Goal: Complete application form: Complete application form

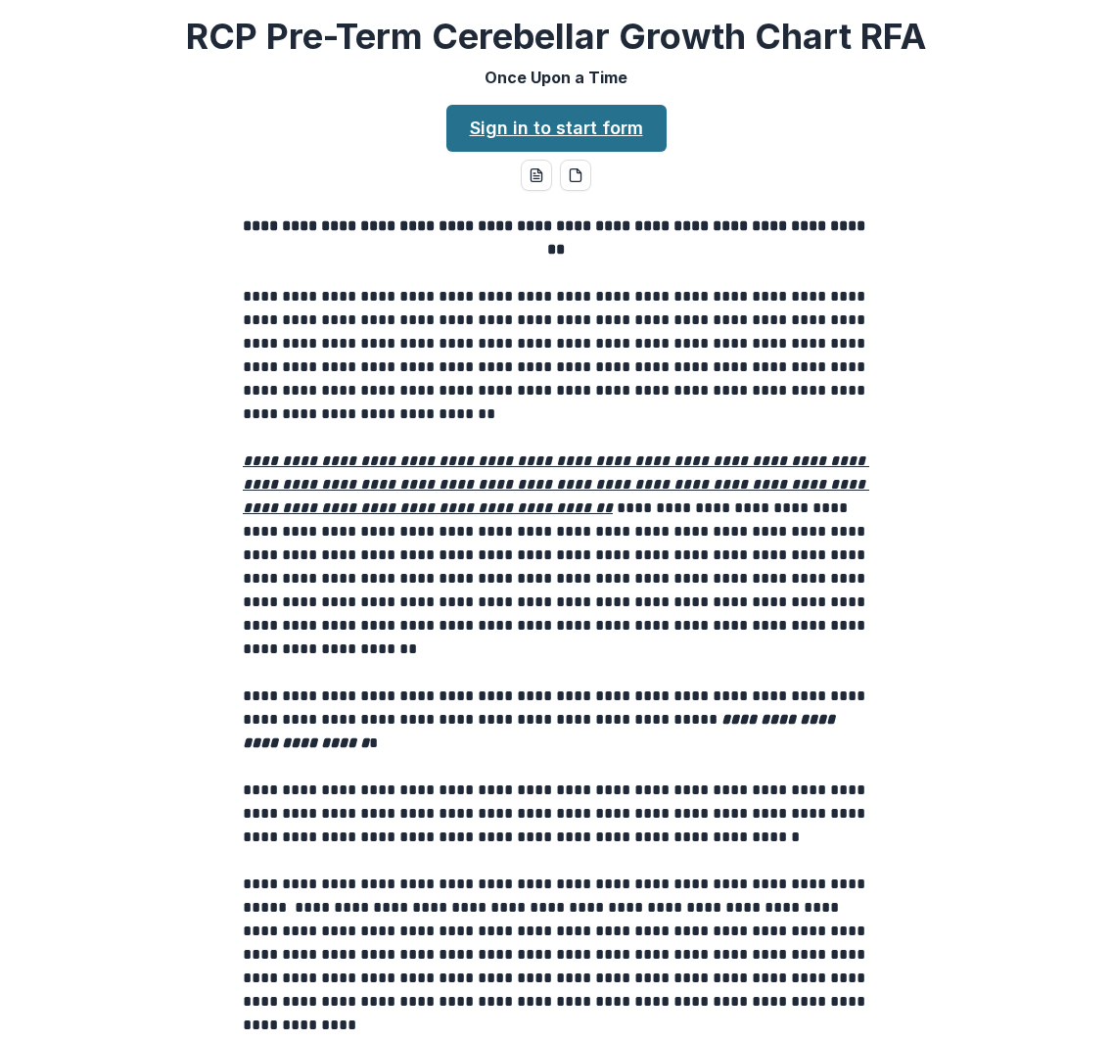
click at [597, 134] on link "Sign in to start form" at bounding box center [556, 128] width 220 height 47
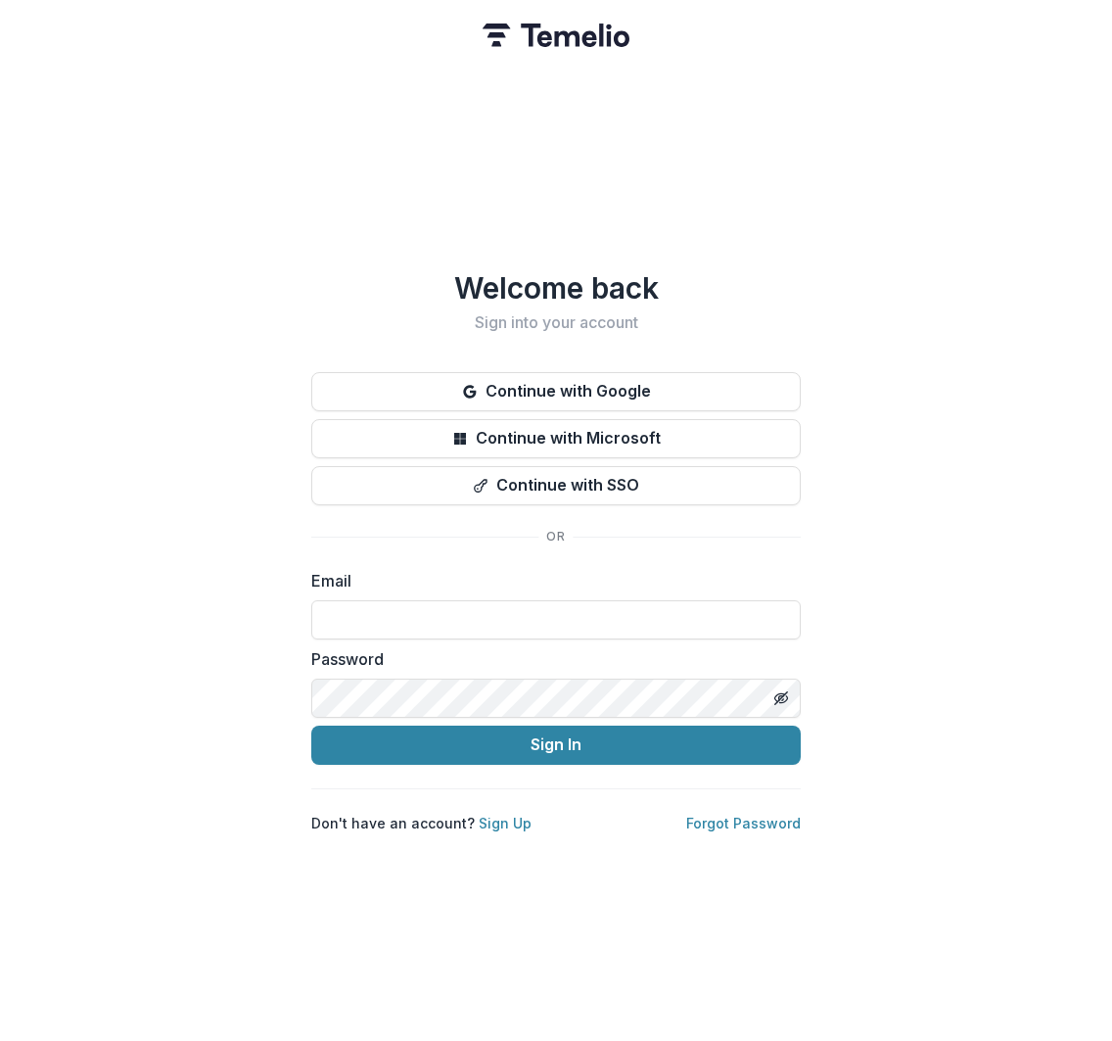
click at [945, 577] on div "Welcome back Sign into your account Continue with Google Continue with Microsof…" at bounding box center [556, 520] width 1112 height 1041
click at [503, 816] on link "Sign Up" at bounding box center [505, 822] width 53 height 17
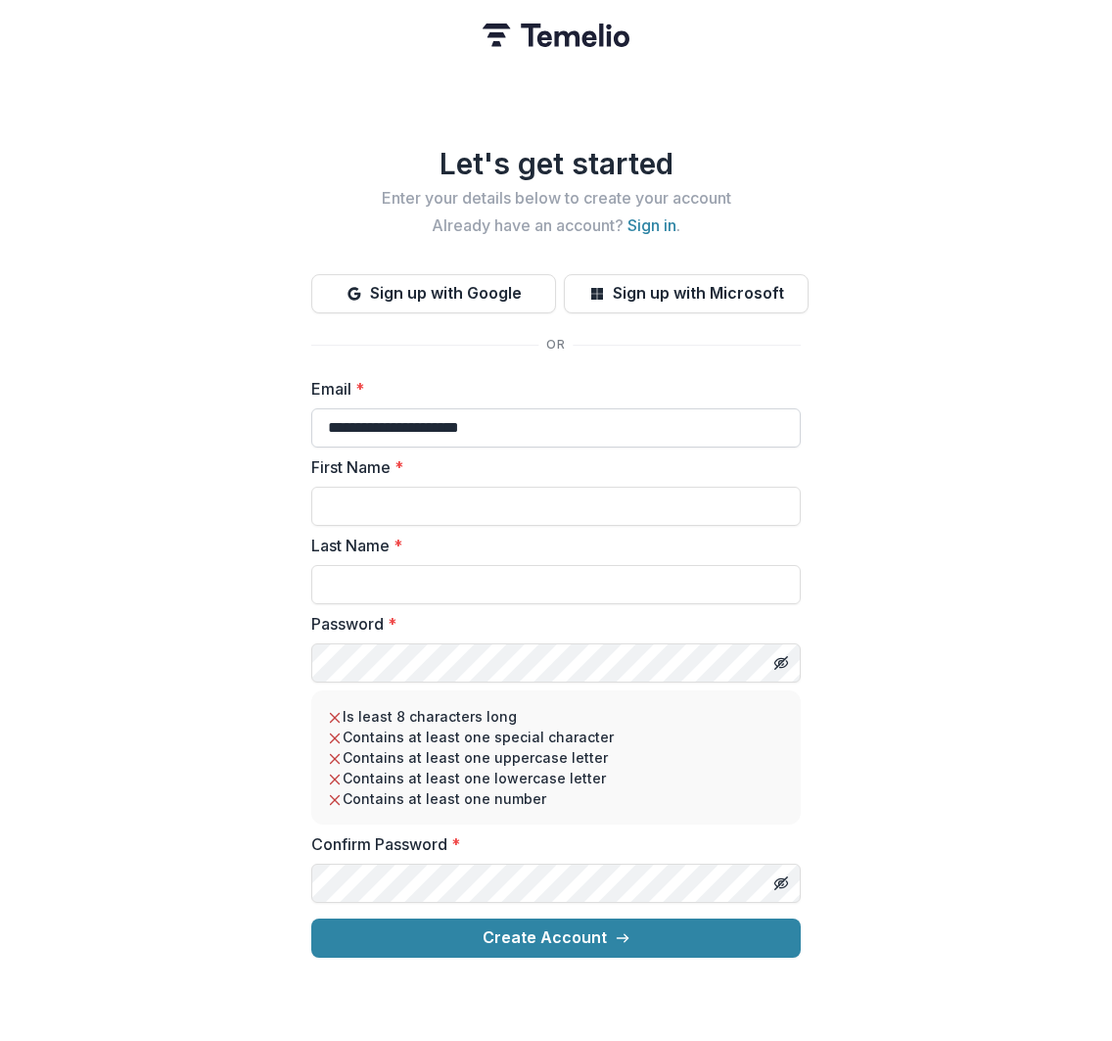
type input "**********"
type input "******"
type input "***"
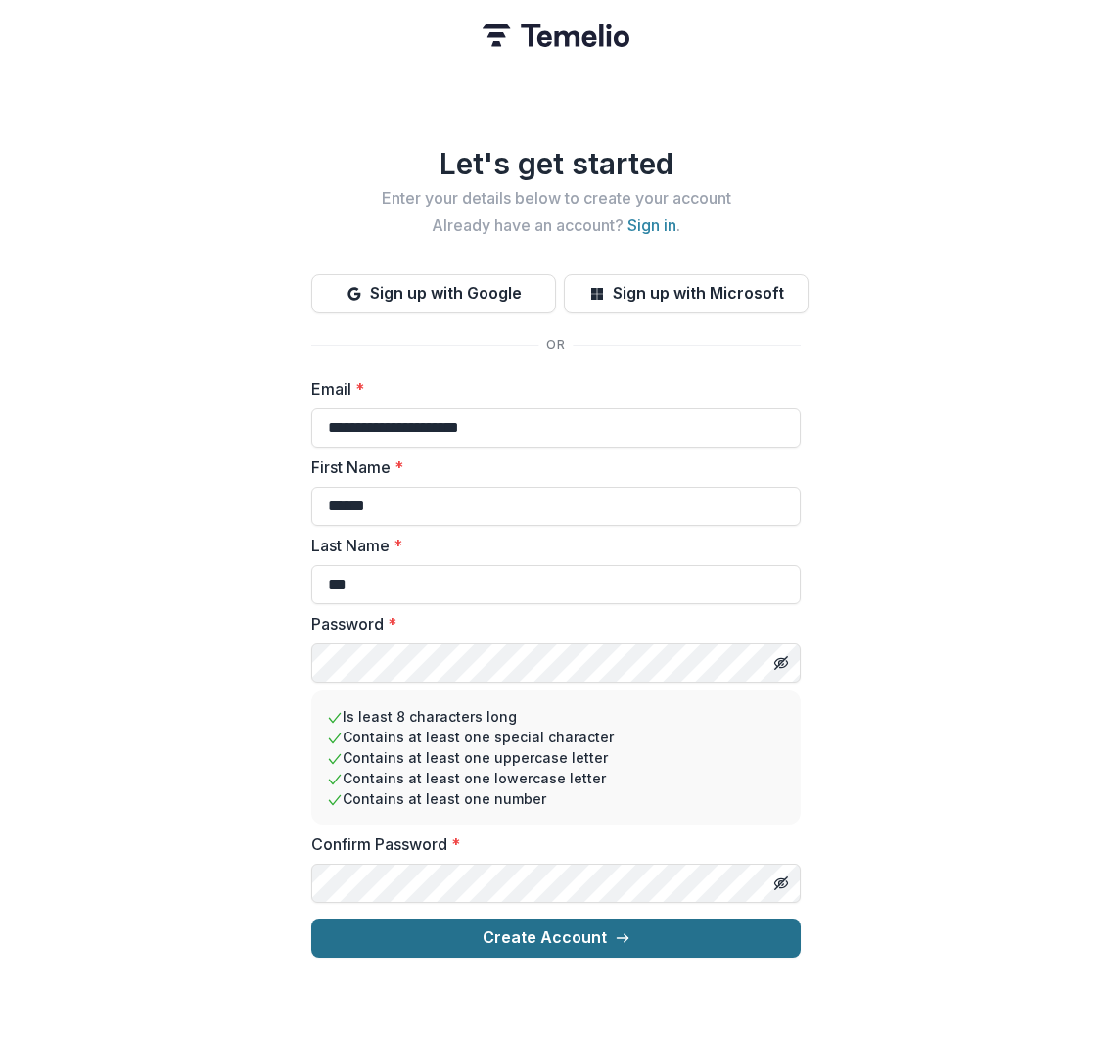
click at [599, 926] on button "Create Account" at bounding box center [555, 937] width 489 height 39
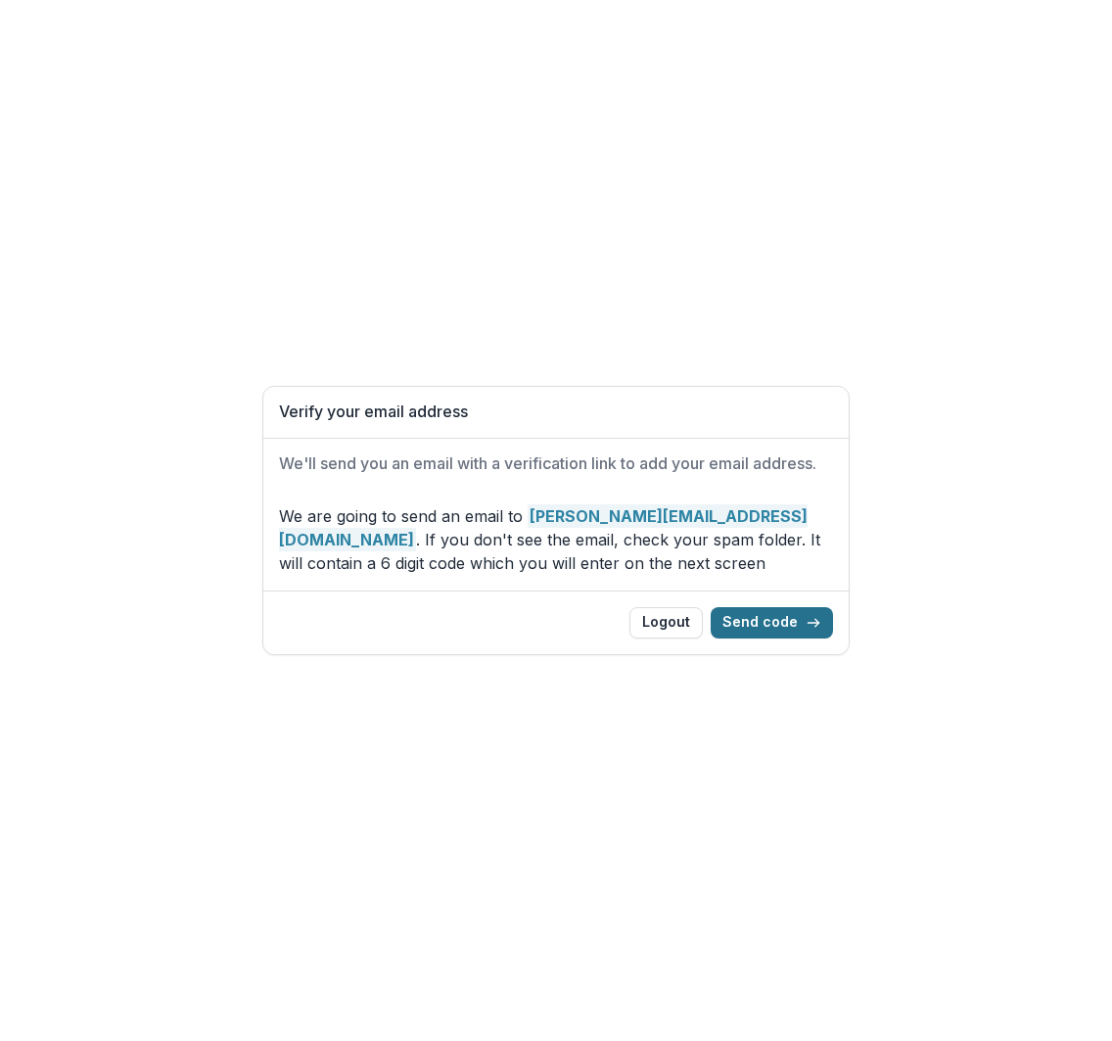
click at [771, 621] on button "Send code" at bounding box center [772, 622] width 122 height 31
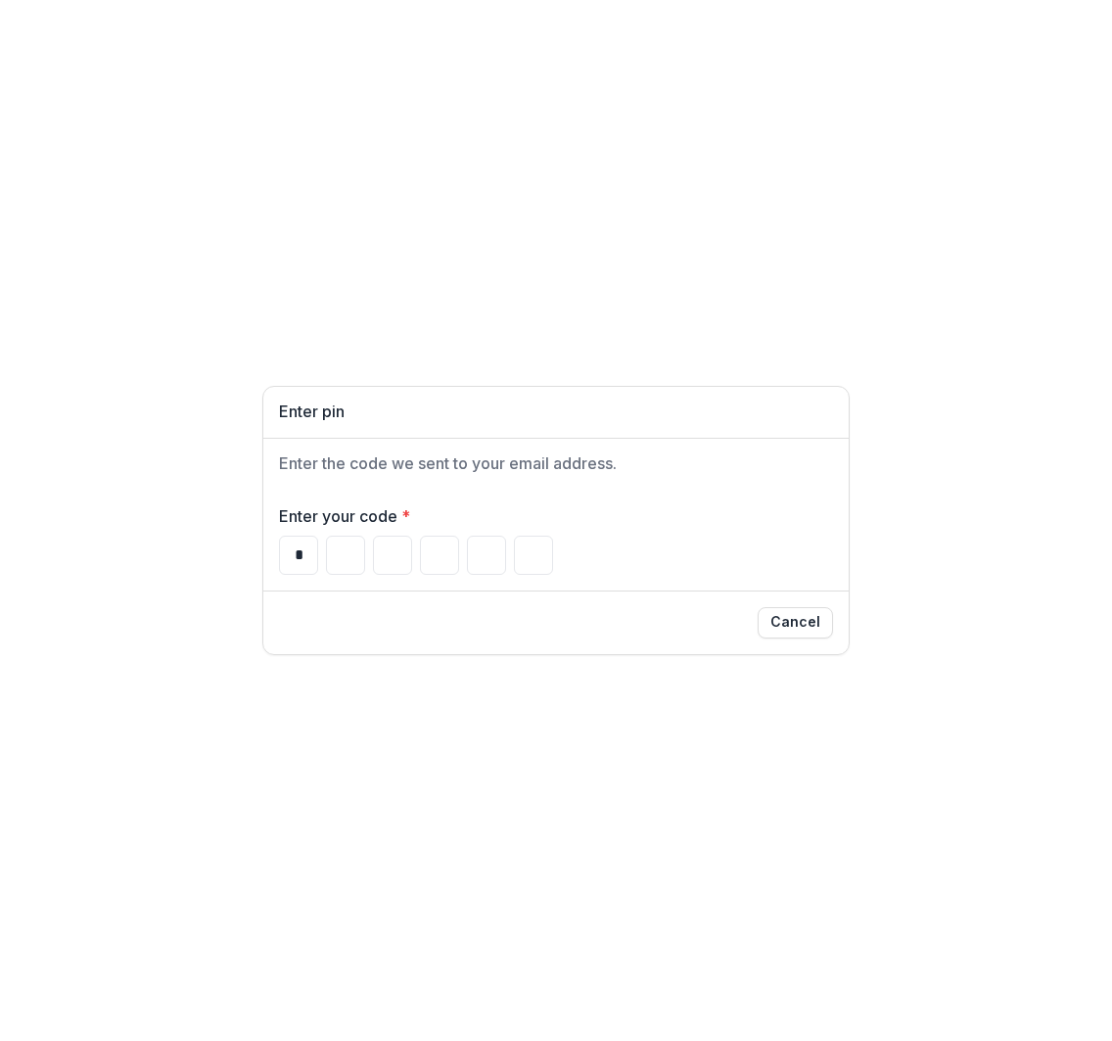
type input "*"
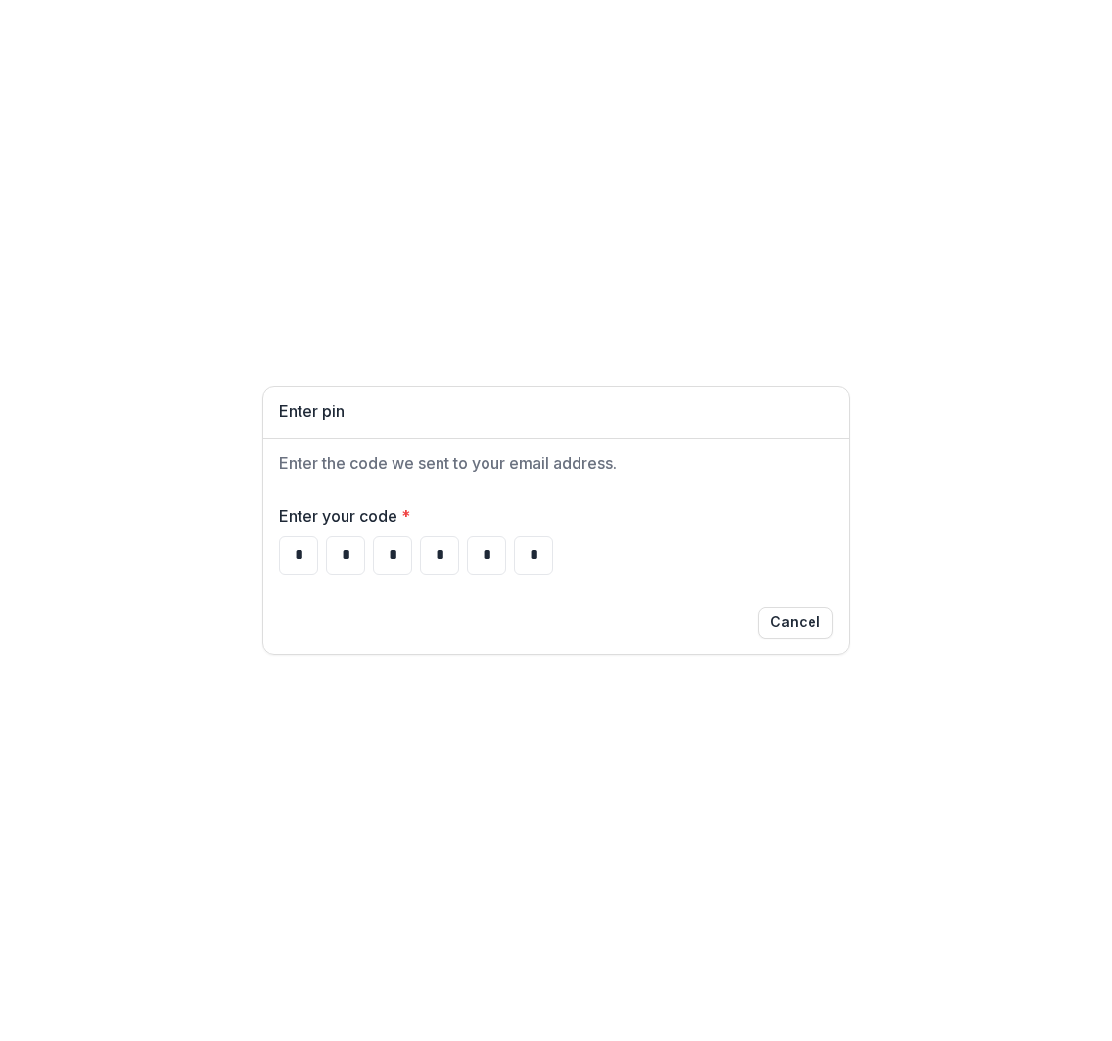
type input "*"
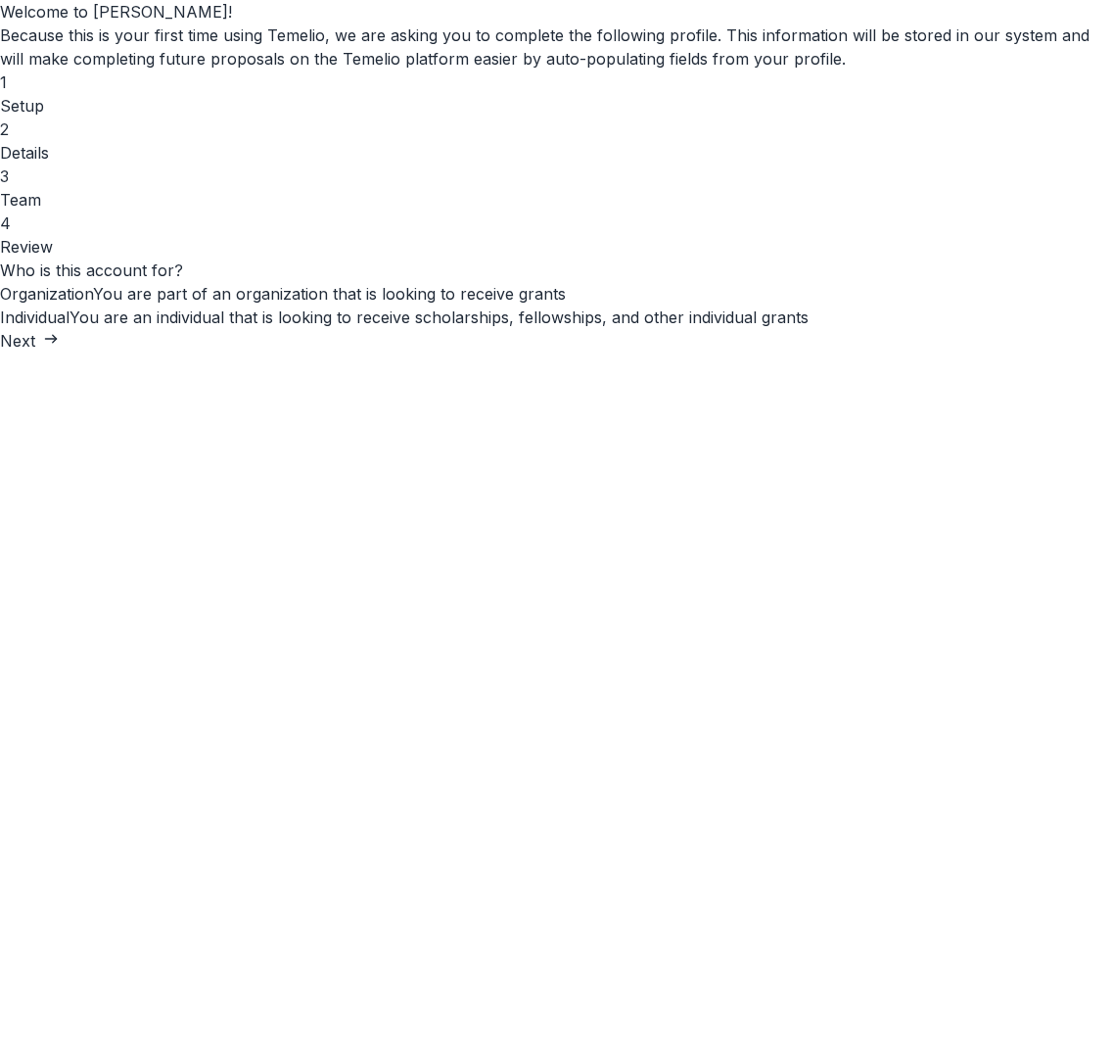
click at [0, 305] on span at bounding box center [0, 305] width 0 height 0
click at [59, 352] on button "Next" at bounding box center [29, 340] width 59 height 23
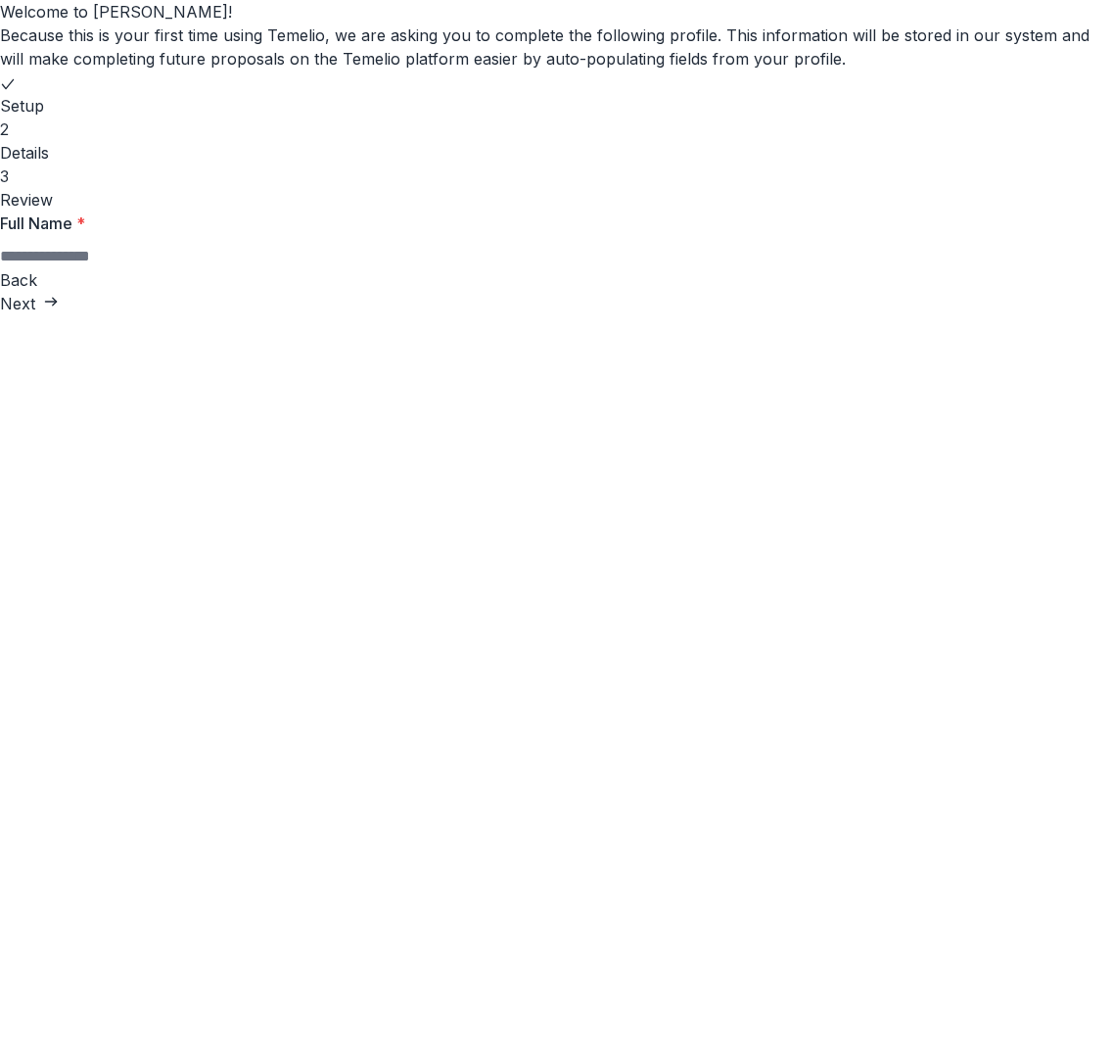
click at [157, 268] on input "Full Name *" at bounding box center [78, 256] width 157 height 23
type input "**********"
click at [59, 315] on button "Next" at bounding box center [29, 303] width 59 height 23
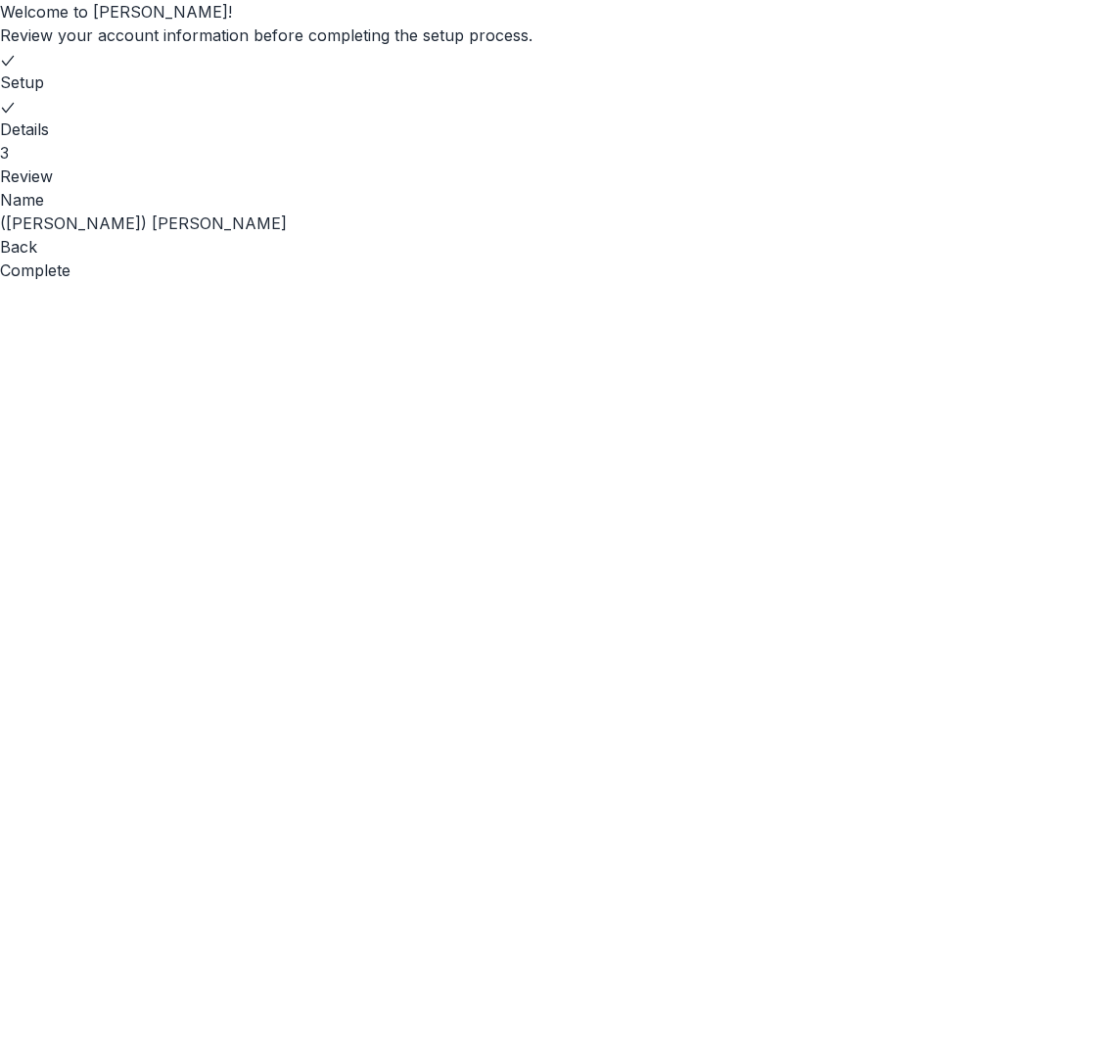
click at [70, 282] on button "Complete" at bounding box center [35, 269] width 70 height 23
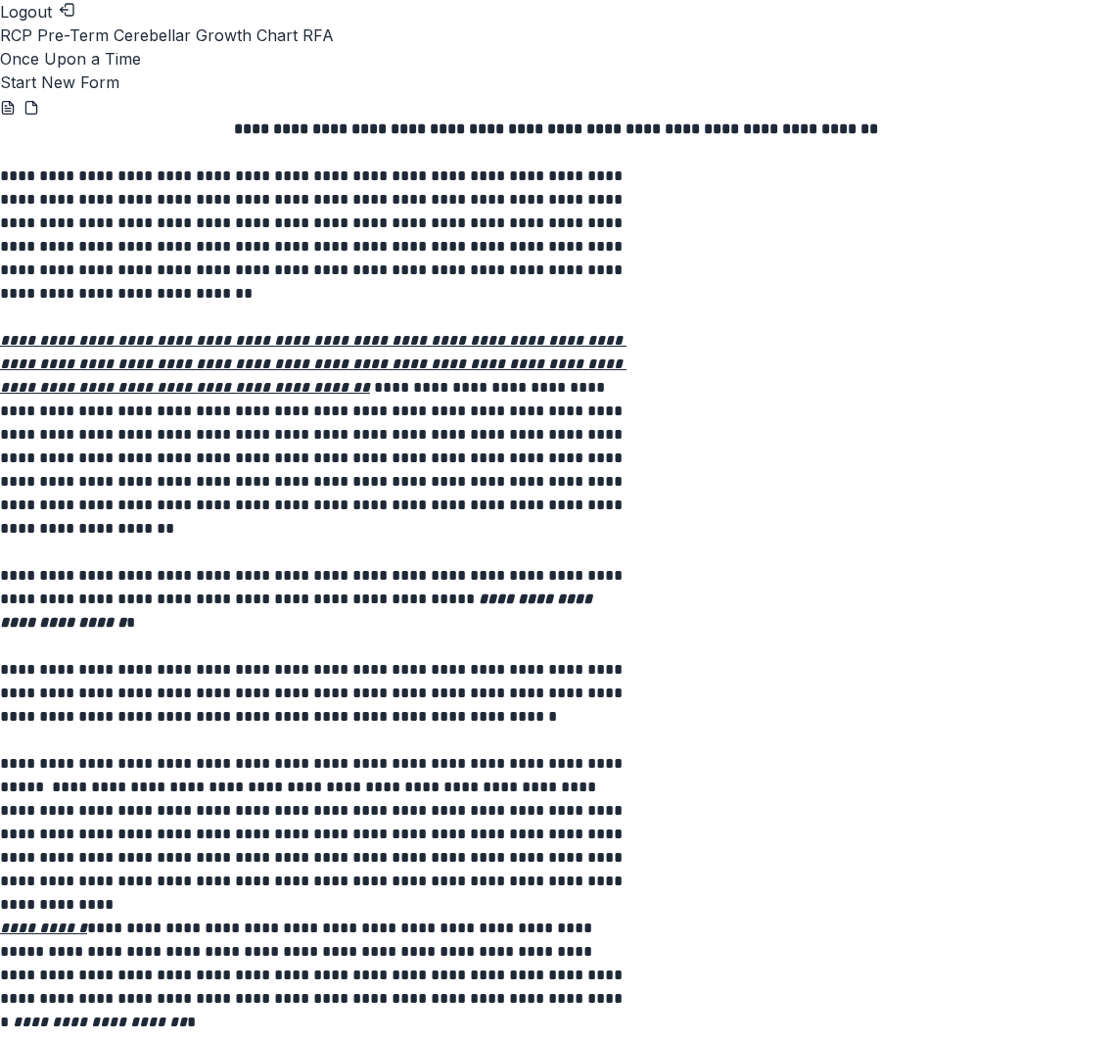
click at [119, 94] on button "Start New Form" at bounding box center [59, 81] width 119 height 23
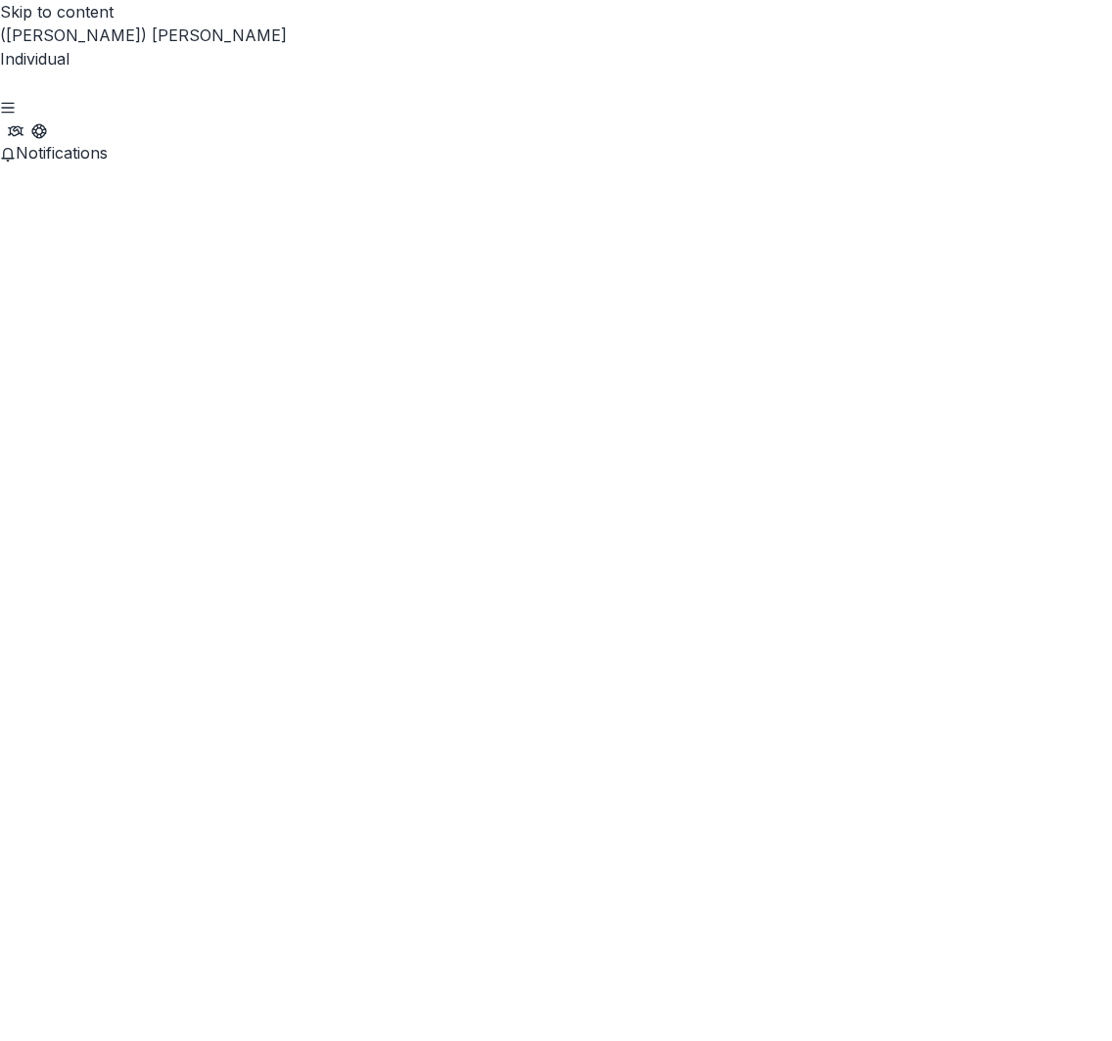
scroll to position [2414, 0]
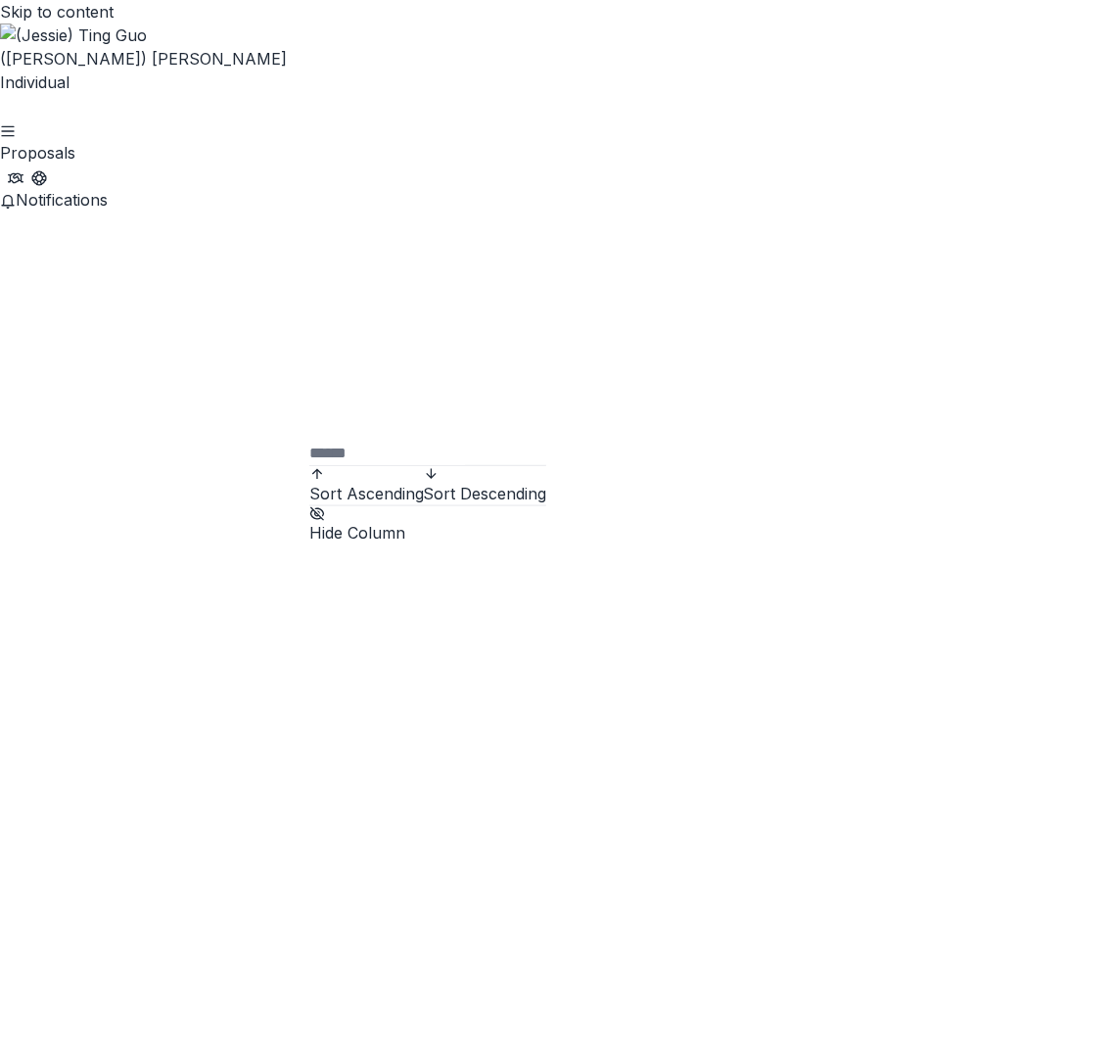
drag, startPoint x: 209, startPoint y: 184, endPoint x: 219, endPoint y: 186, distance: 10.0
click at [16, 188] on button "Notifications" at bounding box center [54, 199] width 108 height 23
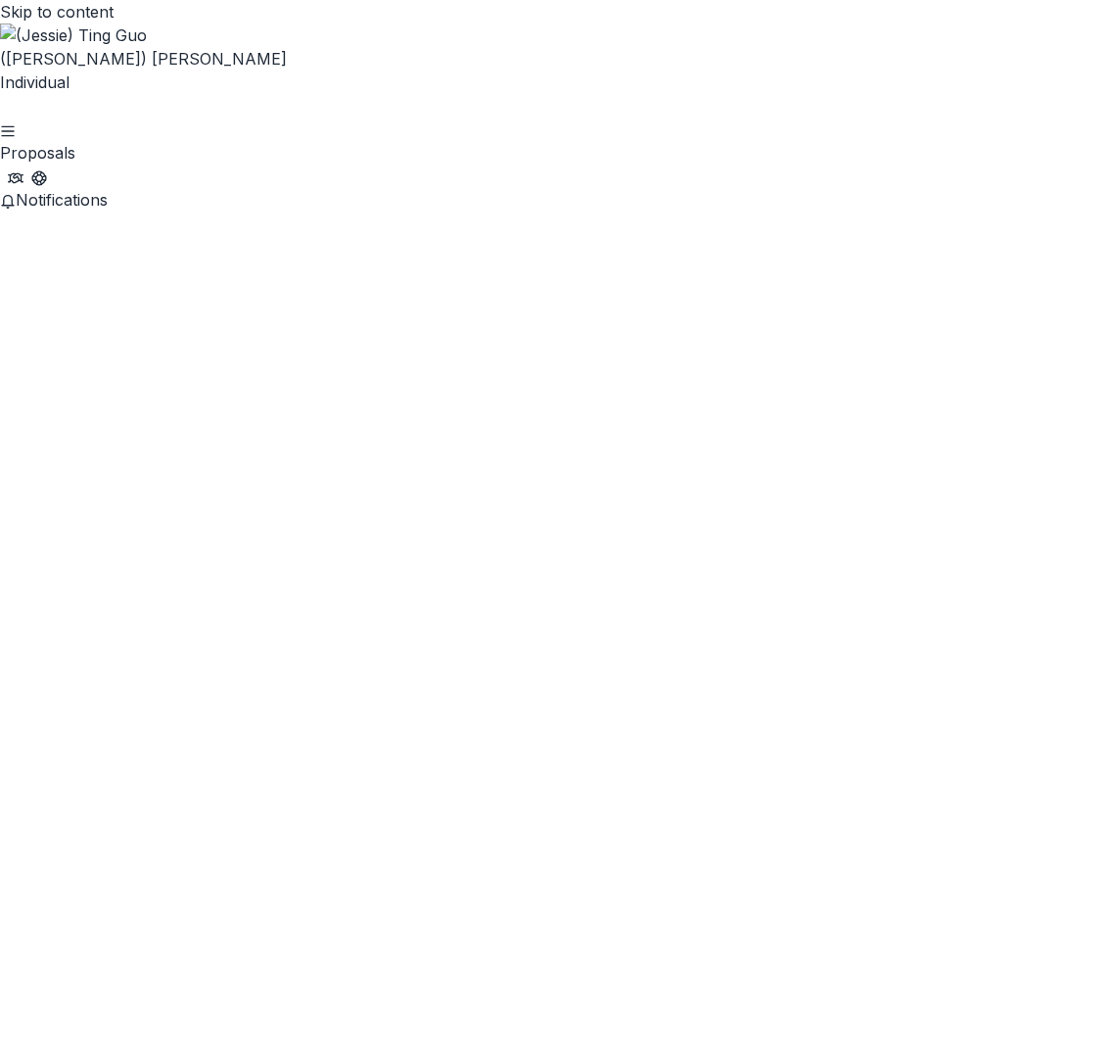
drag, startPoint x: 323, startPoint y: 274, endPoint x: 184, endPoint y: 278, distance: 139.1
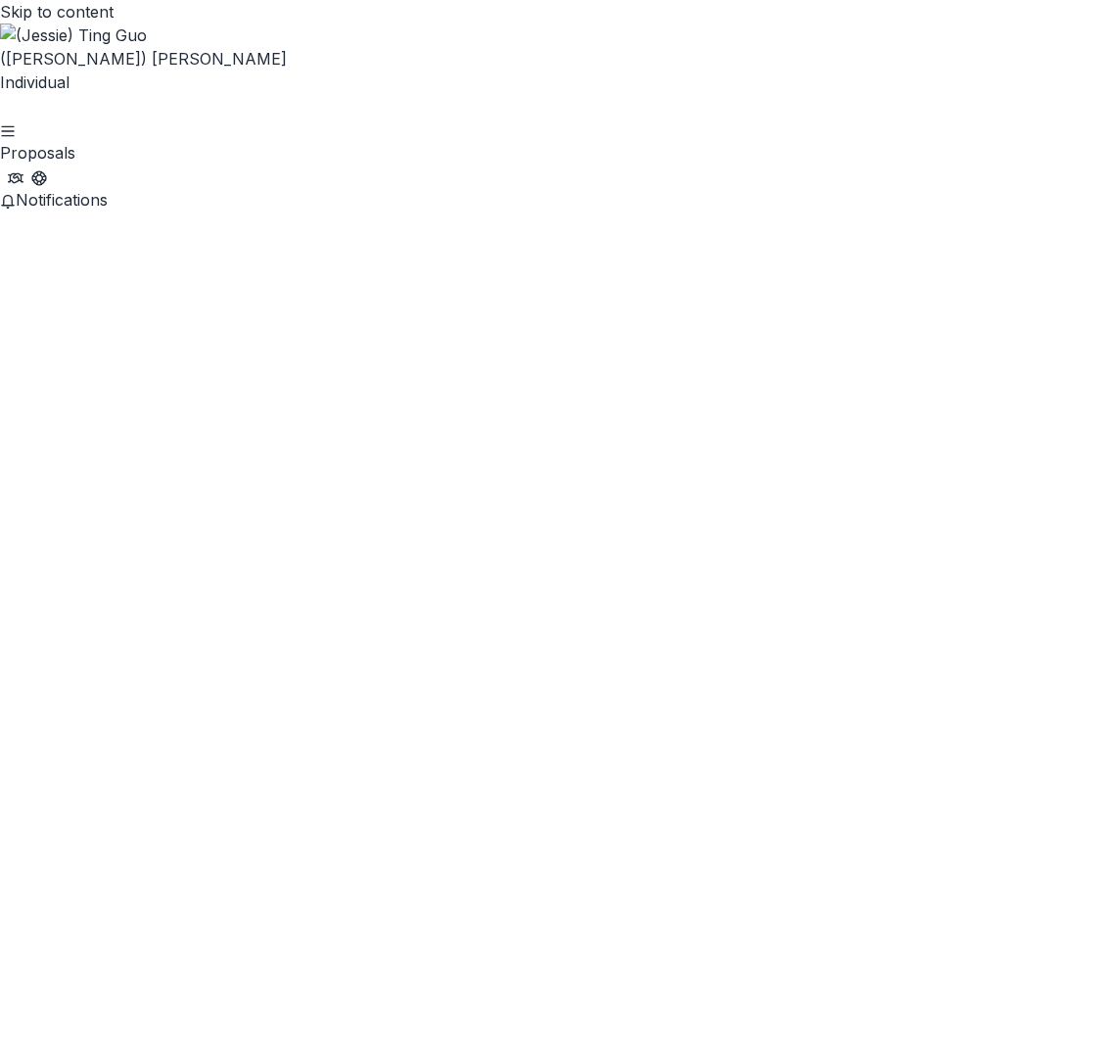
type input "********"
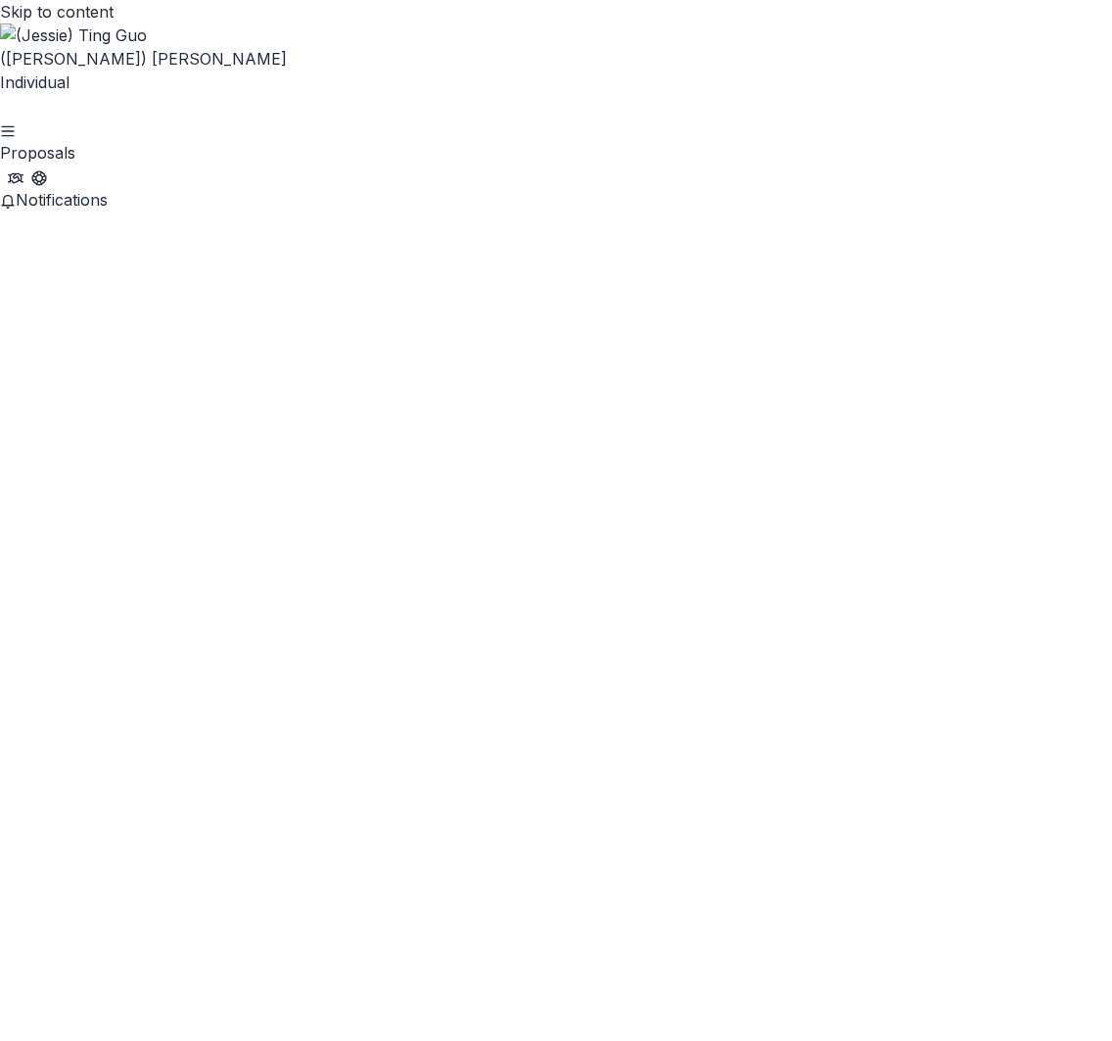
drag, startPoint x: 340, startPoint y: 323, endPoint x: 307, endPoint y: 324, distance: 32.3
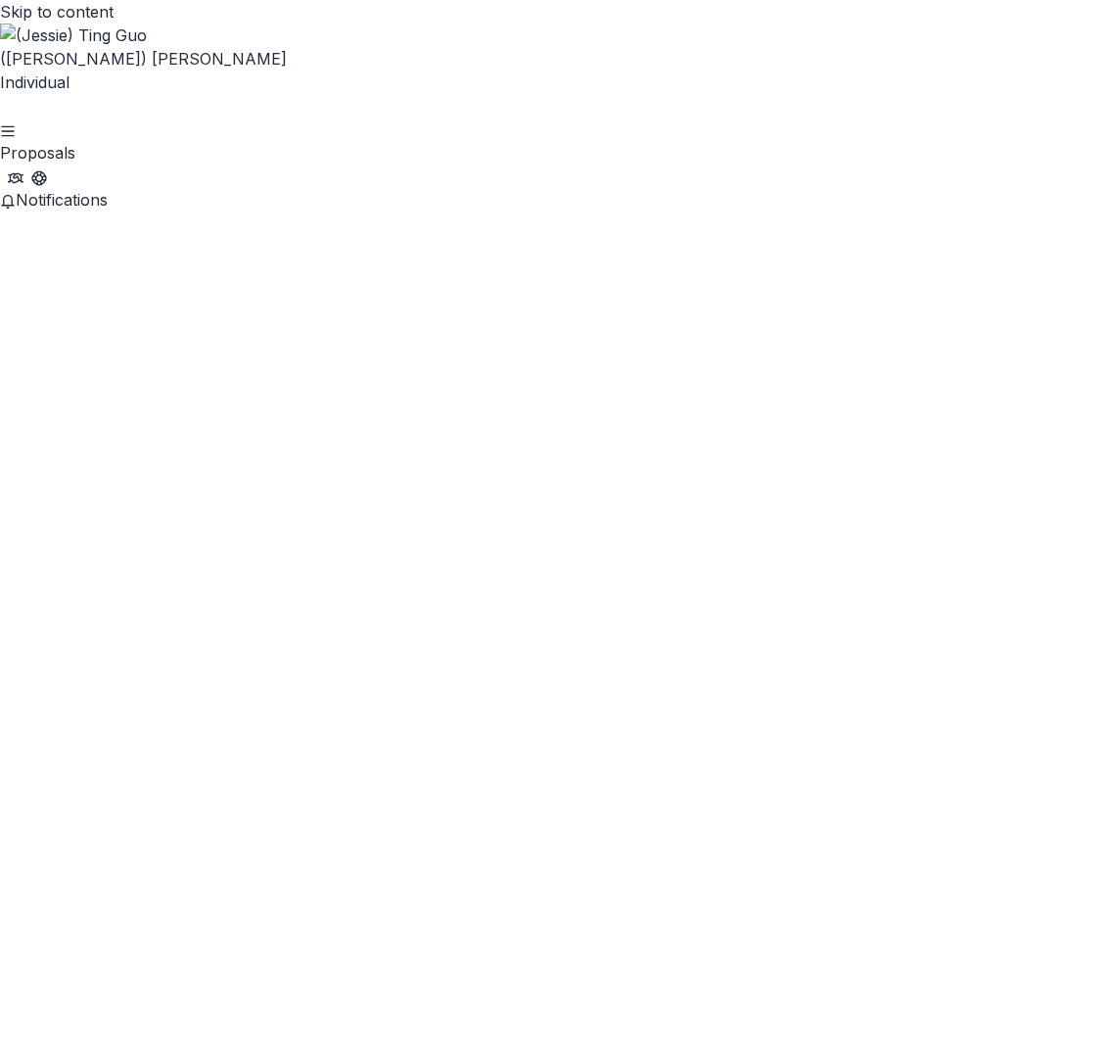
scroll to position [2465, 0]
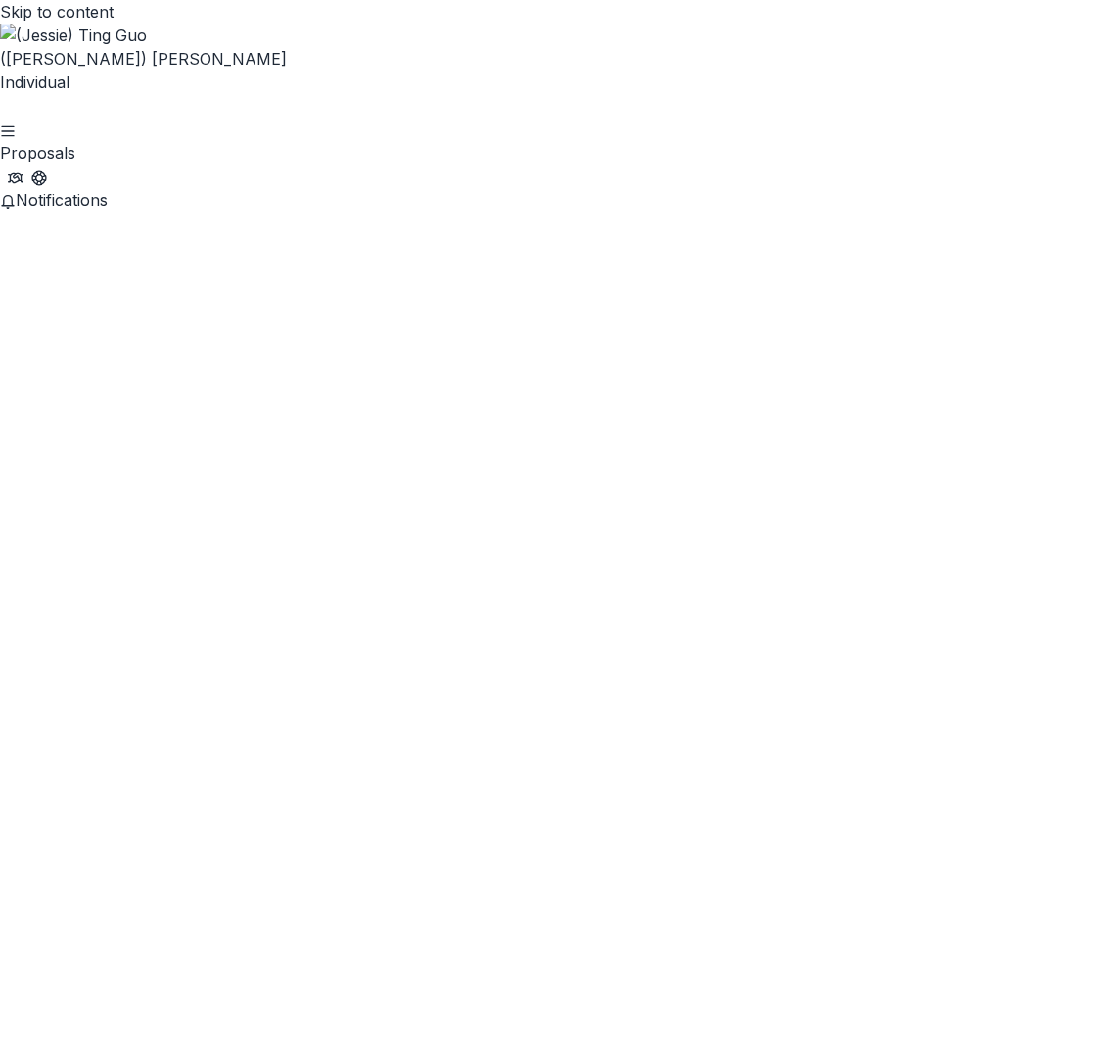
scroll to position [2474, 0]
drag, startPoint x: 516, startPoint y: 954, endPoint x: 578, endPoint y: 943, distance: 62.8
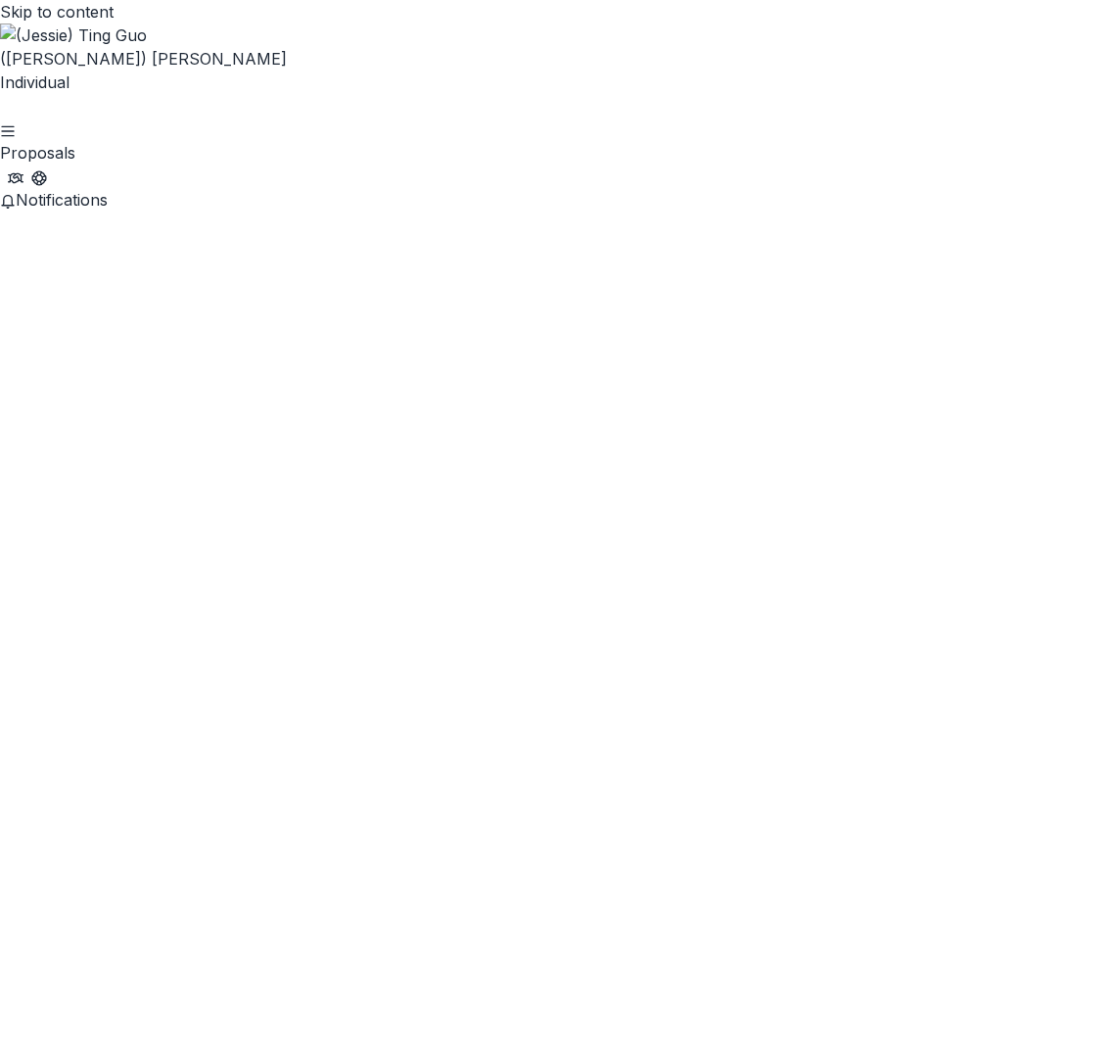
click at [299, 141] on div "Proposals" at bounding box center [556, 152] width 1112 height 23
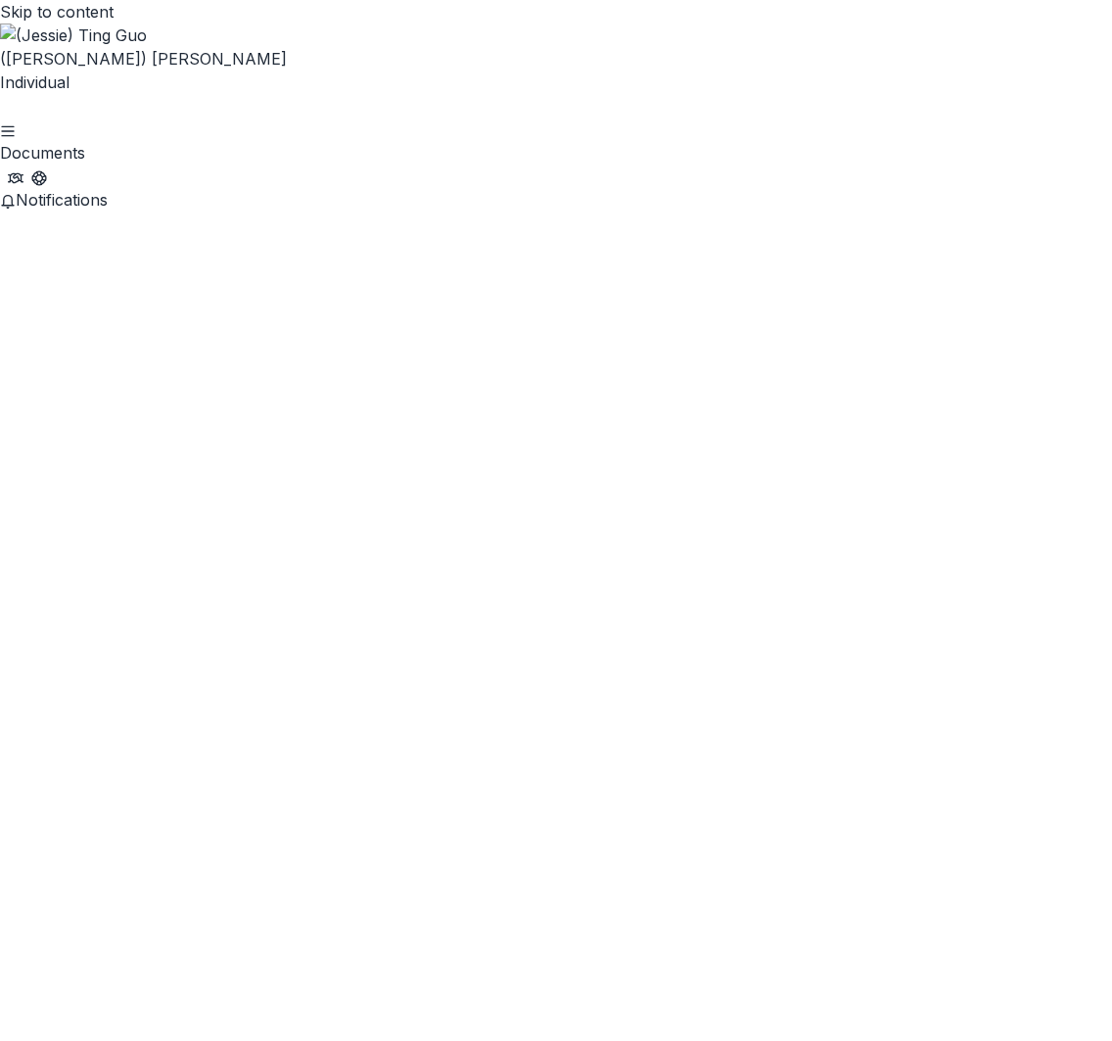
click at [11, 174] on icon "Partners" at bounding box center [10, 177] width 2 height 7
click at [36, 175] on icon "Get Help" at bounding box center [34, 177] width 4 height 5
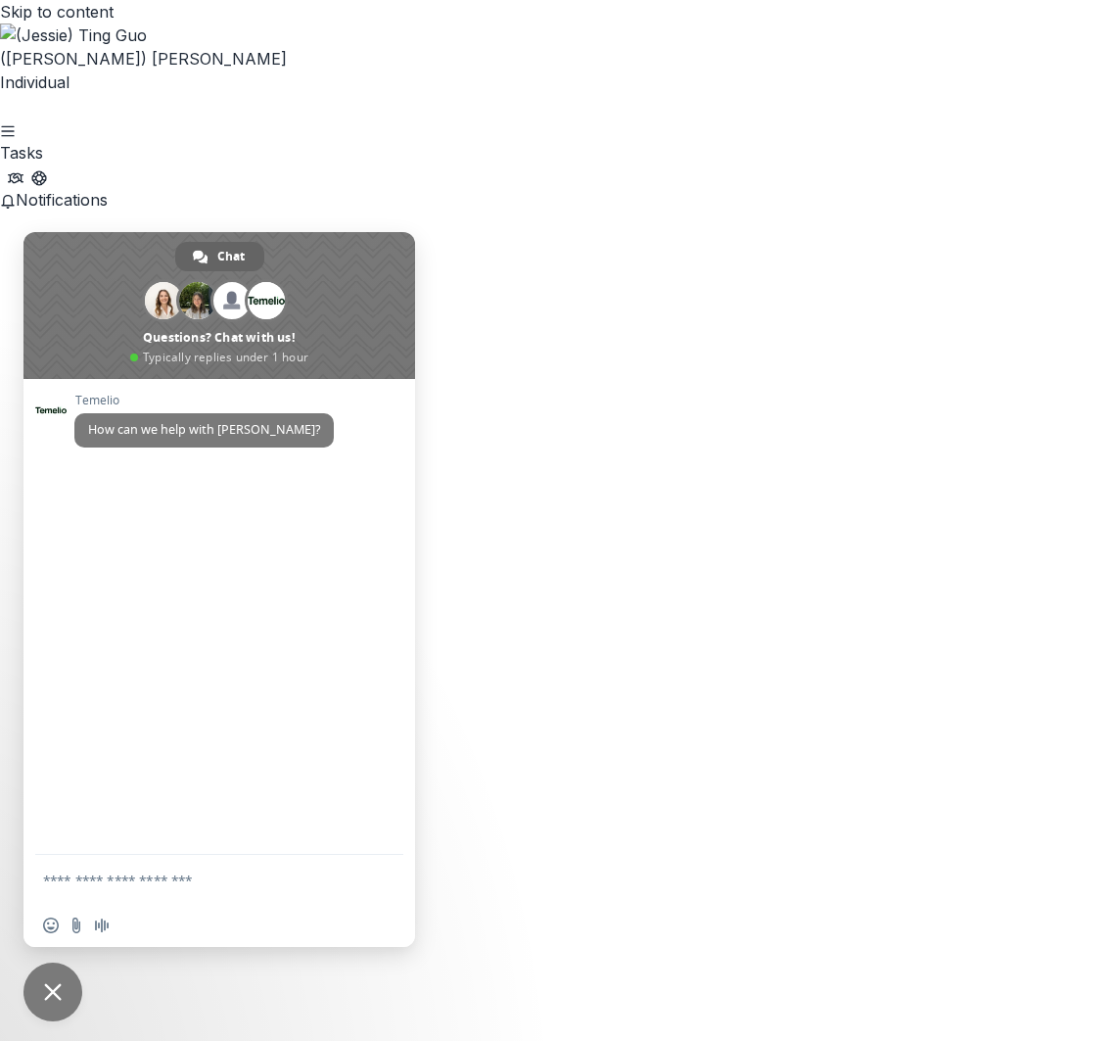
click at [50, 977] on span "Close chat" at bounding box center [52, 991] width 59 height 59
